Goal: Transaction & Acquisition: Purchase product/service

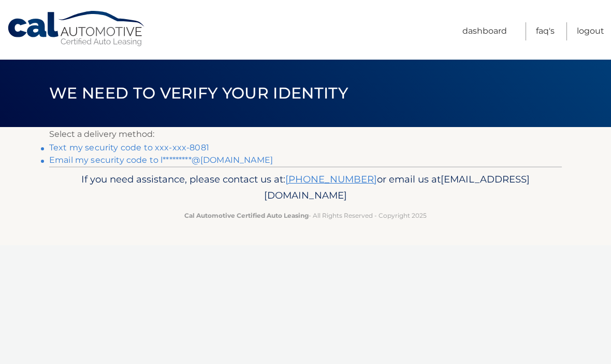
click at [200, 147] on link "Text my security code to xxx-xxx-8081" at bounding box center [129, 147] width 160 height 10
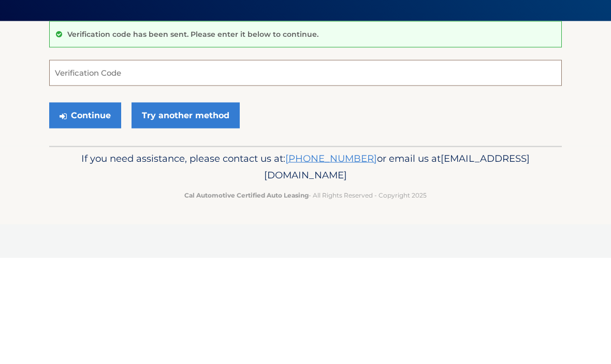
click at [282, 166] on input "Verification Code" at bounding box center [305, 179] width 513 height 26
click at [168, 166] on input "Verification Code" at bounding box center [305, 179] width 513 height 26
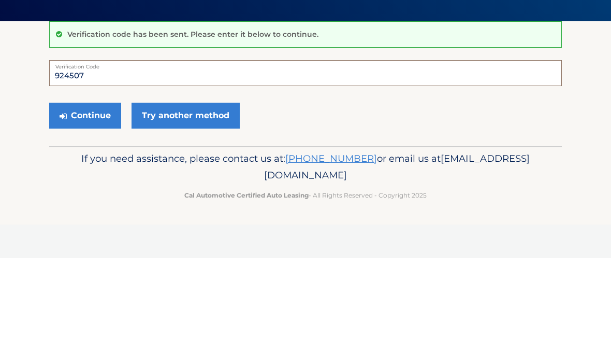
type input "924507"
click at [91, 208] on button "Continue" at bounding box center [85, 221] width 72 height 26
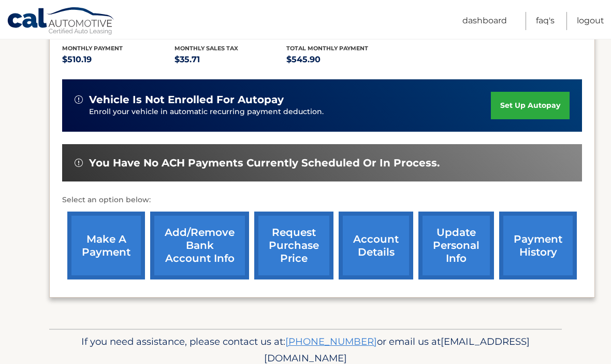
scroll to position [240, 0]
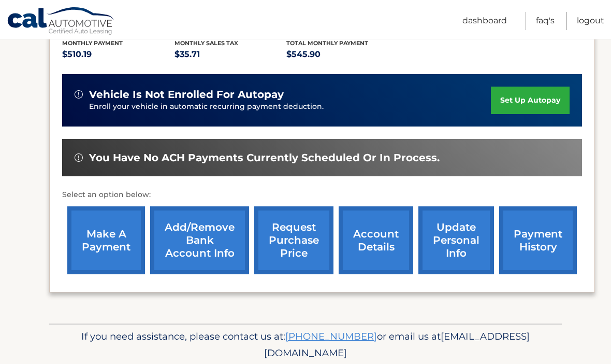
click at [109, 241] on link "make a payment" at bounding box center [106, 240] width 78 height 68
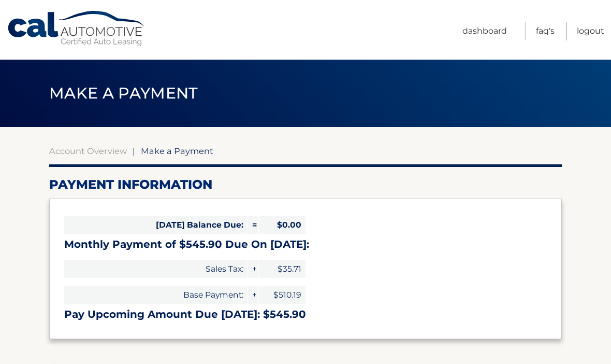
select select "ZjkyMDYwNDgtYTFlYy00OTMwLTgyYTMtMzg0OGRhMzk3MmNh"
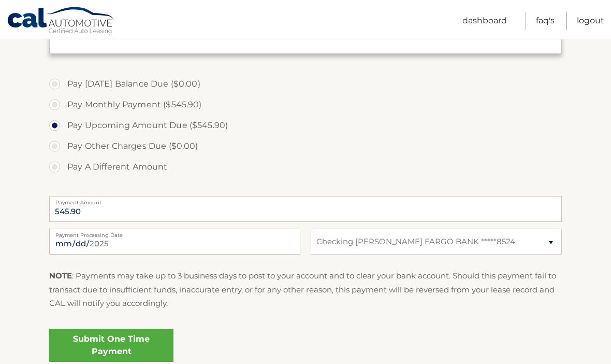
scroll to position [285, 0]
click at [136, 338] on link "Submit One Time Payment" at bounding box center [111, 344] width 124 height 33
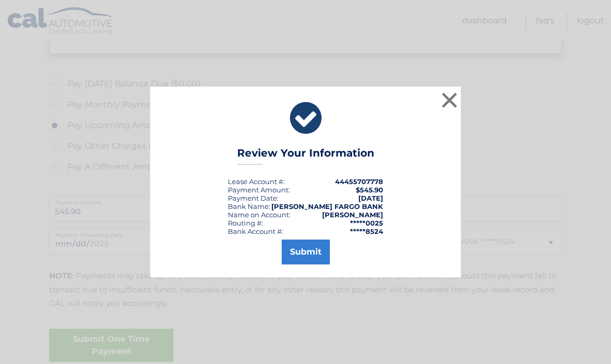
click at [305, 264] on button "Submit" at bounding box center [306, 251] width 48 height 25
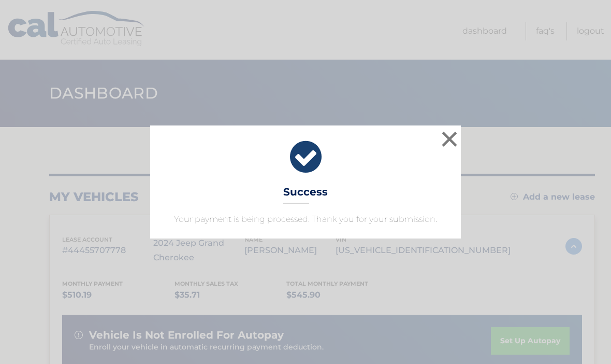
click at [453, 138] on button "×" at bounding box center [449, 138] width 21 height 21
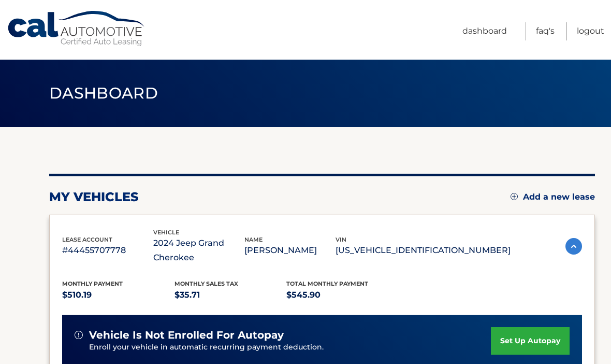
click at [371, 45] on nav "Menu Dashboard FAQ's Logout" at bounding box center [380, 30] width 450 height 60
